Goal: Find specific page/section: Find specific page/section

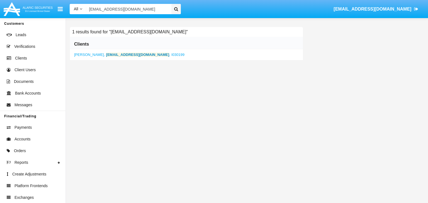
type input "[EMAIL_ADDRESS][DOMAIN_NAME]"
click at [127, 54] on b "[EMAIL_ADDRESS][DOMAIN_NAME]" at bounding box center [137, 55] width 63 height 4
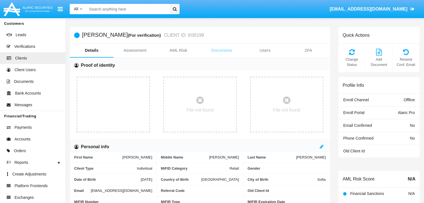
click at [222, 50] on link "Documents" at bounding box center [221, 50] width 43 height 13
